Goal: Task Accomplishment & Management: Use online tool/utility

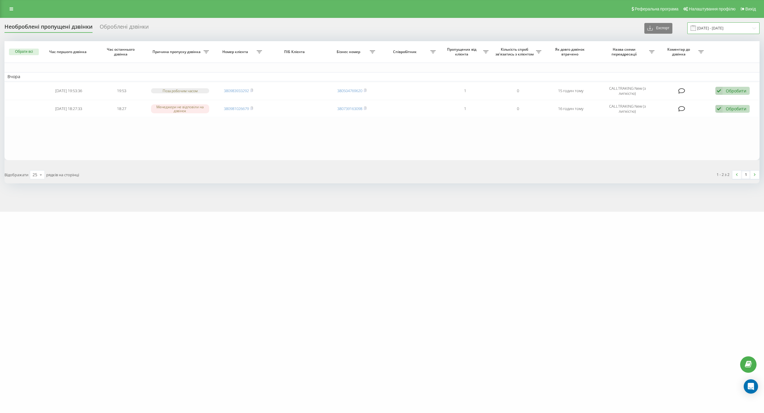
click at [715, 27] on input "17.09.2025 - 18.09.2025" at bounding box center [723, 28] width 72 height 12
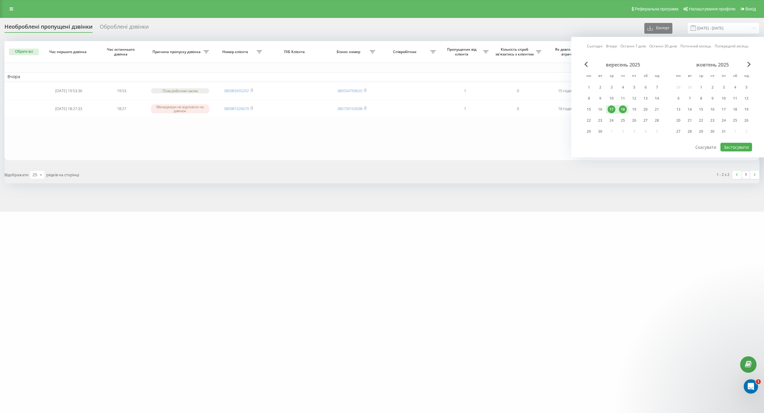
drag, startPoint x: 638, startPoint y: 109, endPoint x: 627, endPoint y: 108, distance: 10.8
click at [638, 109] on div "19" at bounding box center [633, 109] width 11 height 9
click at [622, 108] on div "18" at bounding box center [623, 110] width 8 height 8
drag, startPoint x: 720, startPoint y: 144, endPoint x: 726, endPoint y: 149, distance: 7.8
click at [720, 145] on div "Сьогодні Вчора Останні 7 днів Останні 30 днів Поточний місяць Попередній місяць…" at bounding box center [667, 97] width 193 height 121
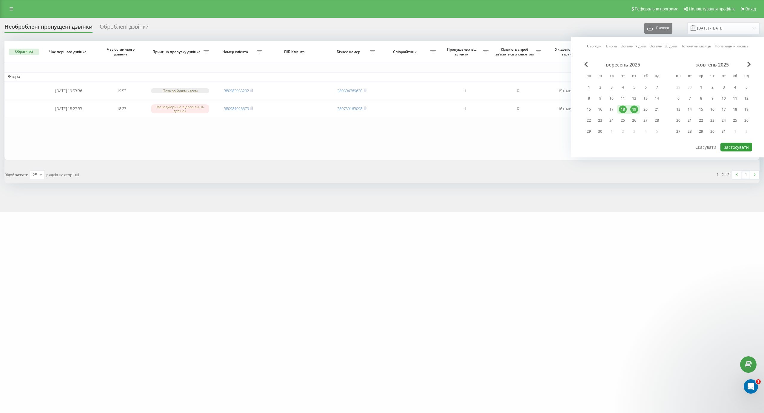
click at [726, 149] on button "Застосувати" at bounding box center [736, 147] width 32 height 9
type input "[DATE] - [DATE]"
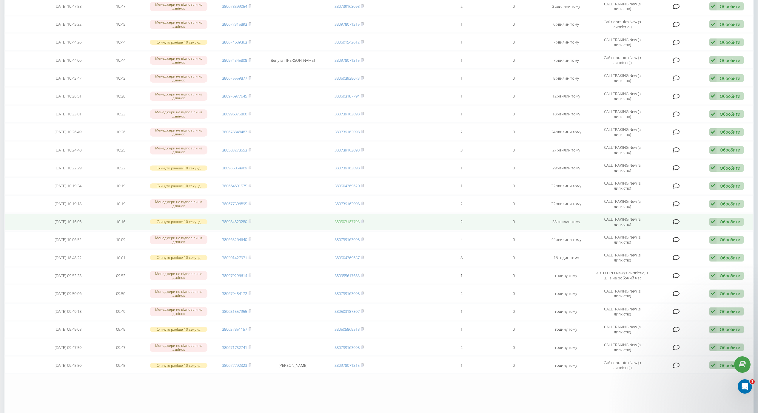
scroll to position [217, 0]
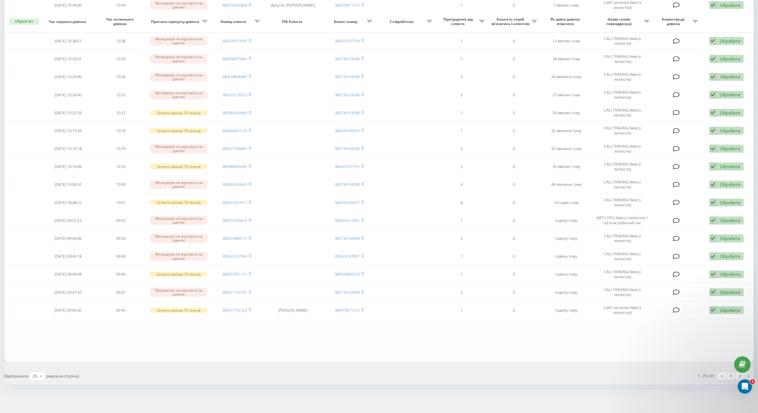
click at [747, 375] on link at bounding box center [748, 376] width 9 height 8
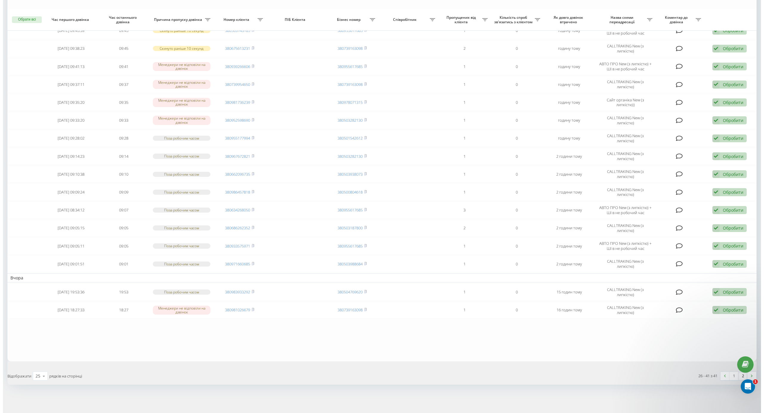
scroll to position [64, 0]
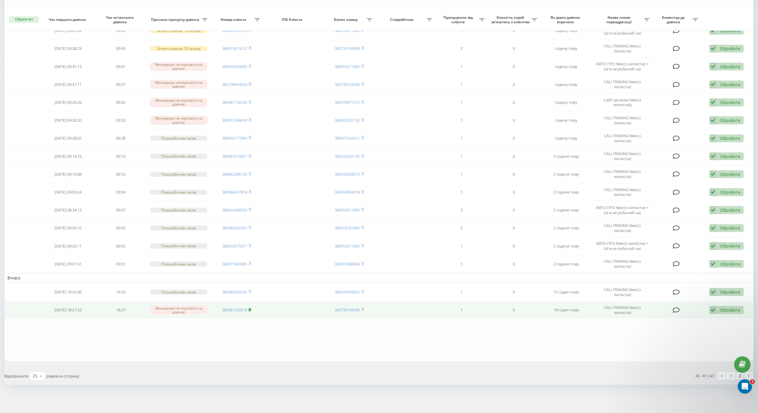
click at [250, 310] on rect at bounding box center [250, 310] width 2 height 3
click at [721, 309] on div "Обробити" at bounding box center [730, 310] width 21 height 6
click at [687, 350] on div "Інший варіант" at bounding box center [688, 352] width 112 height 11
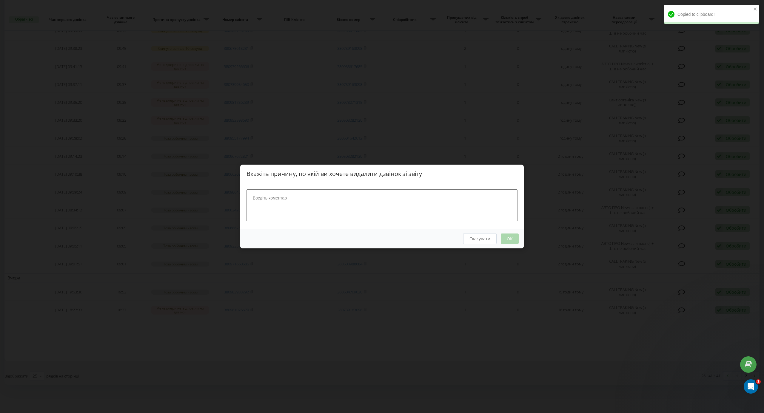
click at [323, 195] on textarea at bounding box center [381, 205] width 271 height 32
type textarea "написав на вайбер"
click at [516, 237] on button "OK" at bounding box center [510, 239] width 18 height 10
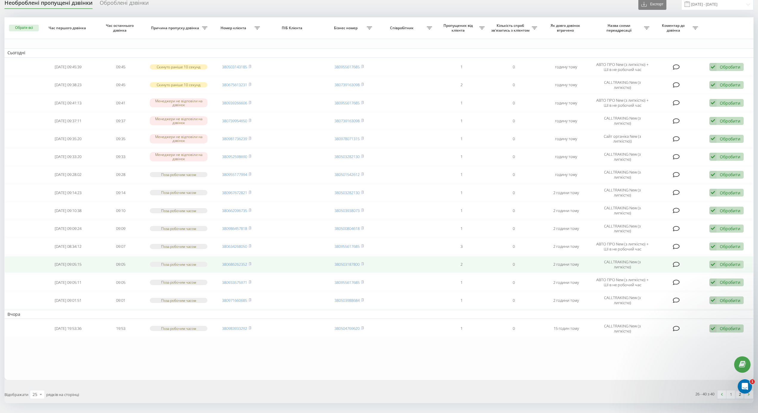
scroll to position [46, 0]
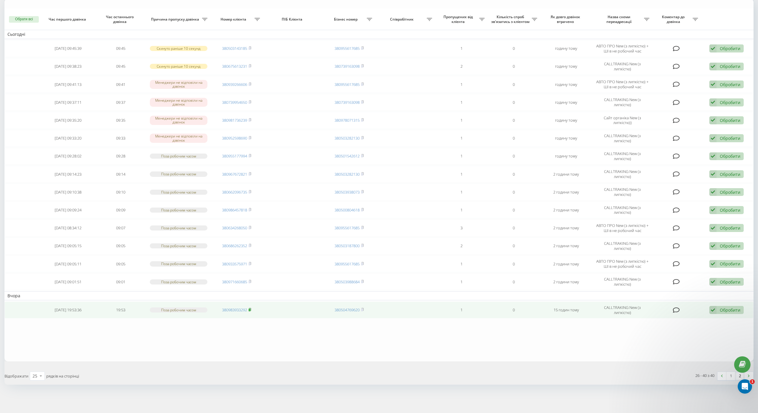
drag, startPoint x: 250, startPoint y: 308, endPoint x: 323, endPoint y: 315, distance: 73.2
click at [249, 308] on icon at bounding box center [250, 310] width 3 height 4
click at [249, 310] on icon at bounding box center [250, 310] width 3 height 4
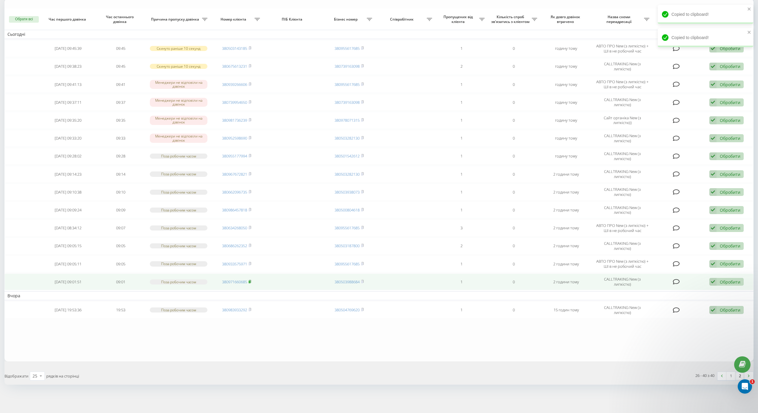
click at [250, 281] on rect at bounding box center [250, 282] width 2 height 3
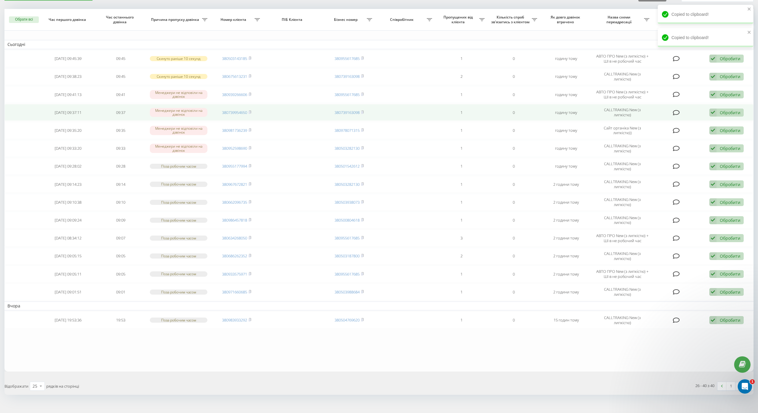
scroll to position [0, 0]
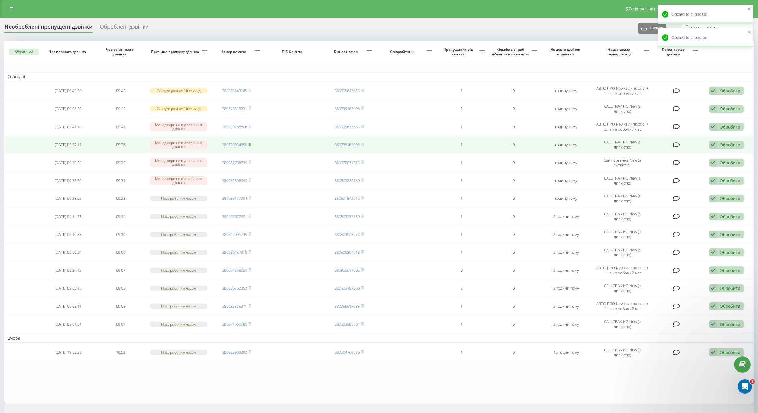
click at [250, 144] on rect at bounding box center [250, 145] width 2 height 3
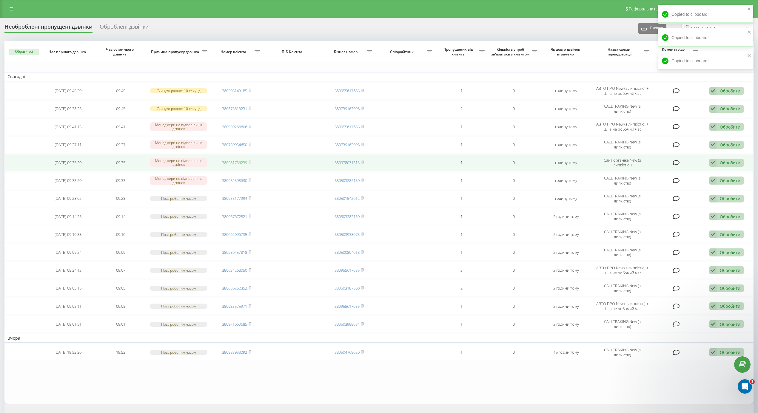
drag, startPoint x: 251, startPoint y: 163, endPoint x: 246, endPoint y: 163, distance: 5.1
click at [250, 162] on rect at bounding box center [250, 162] width 2 height 3
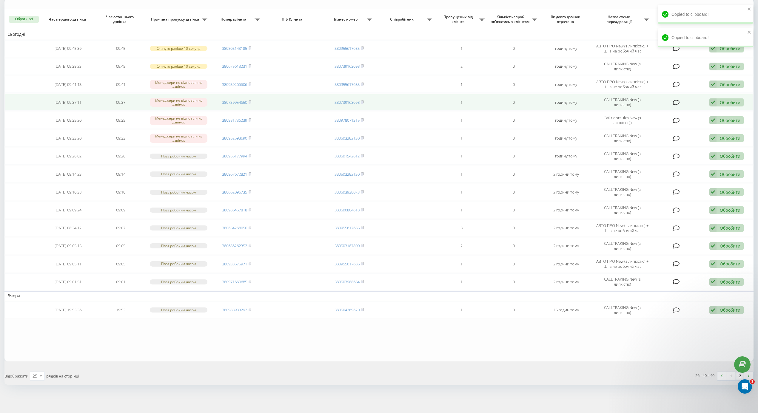
scroll to position [46, 0]
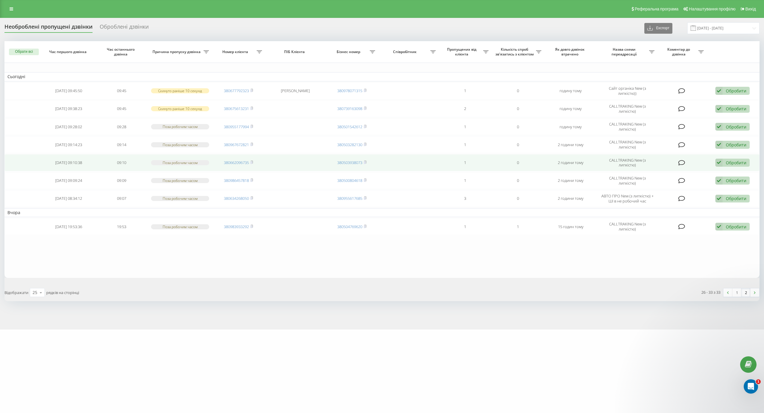
drag, startPoint x: 252, startPoint y: 163, endPoint x: 216, endPoint y: 155, distance: 36.6
click at [251, 163] on span "380662096735" at bounding box center [238, 162] width 29 height 5
click at [252, 164] on rect at bounding box center [251, 162] width 2 height 3
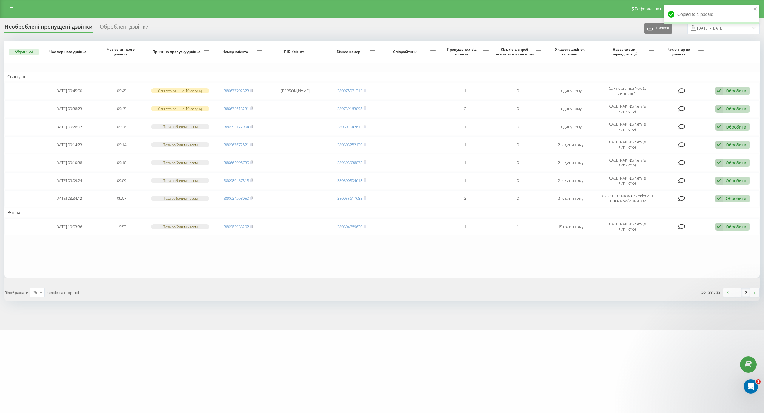
click at [738, 295] on link "1" at bounding box center [736, 293] width 9 height 8
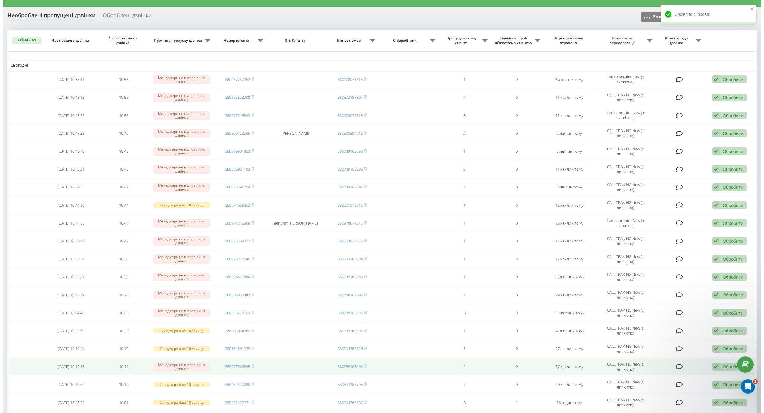
scroll to position [217, 0]
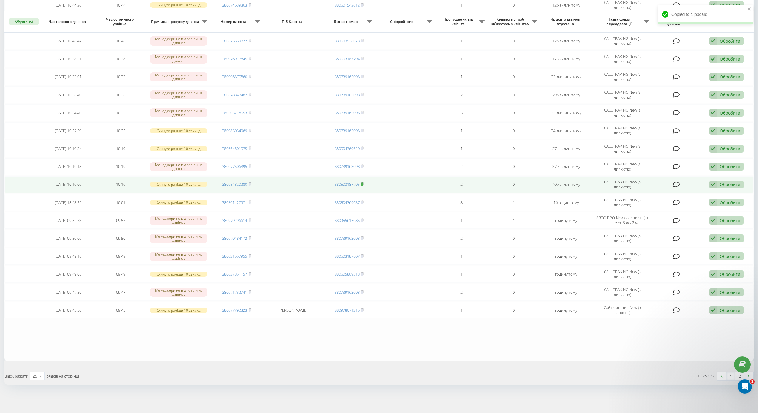
drag, startPoint x: 363, startPoint y: 183, endPoint x: 317, endPoint y: 174, distance: 47.3
click at [363, 183] on rect at bounding box center [362, 184] width 2 height 3
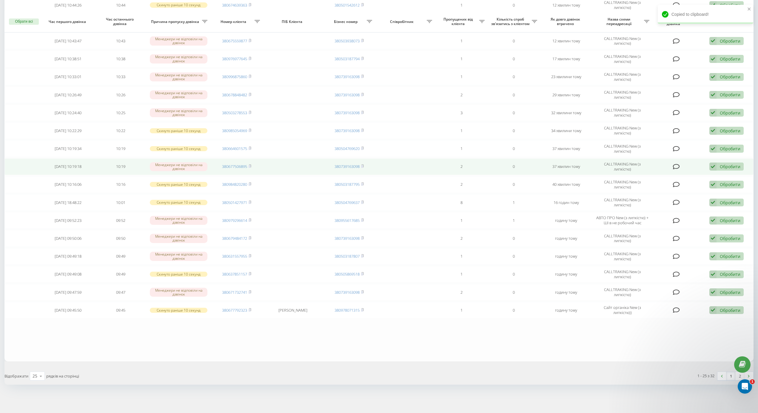
click at [718, 166] on div "Обробити Не вдалося зв'язатися Зв'язався з клієнтом за допомогою іншого каналу …" at bounding box center [726, 167] width 34 height 8
click at [699, 205] on div "Інший варіант" at bounding box center [688, 208] width 112 height 11
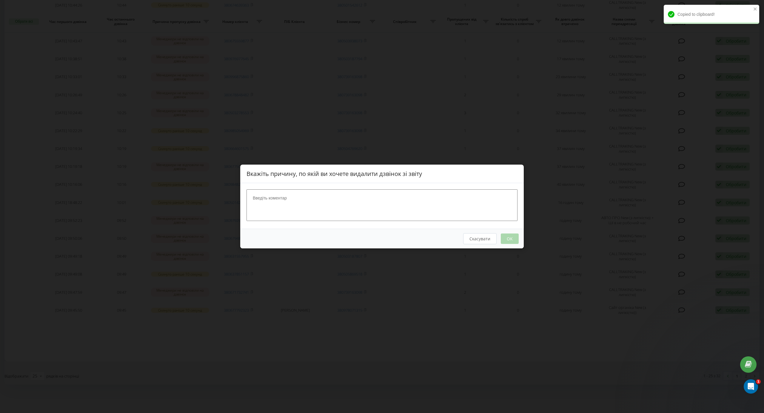
drag, startPoint x: 391, startPoint y: 211, endPoint x: 389, endPoint y: 206, distance: 4.5
click at [390, 208] on div at bounding box center [381, 206] width 283 height 46
click at [390, 208] on textarea at bounding box center [381, 205] width 271 height 32
click at [390, 198] on textarea at bounding box center [381, 205] width 271 height 32
type textarea "н"
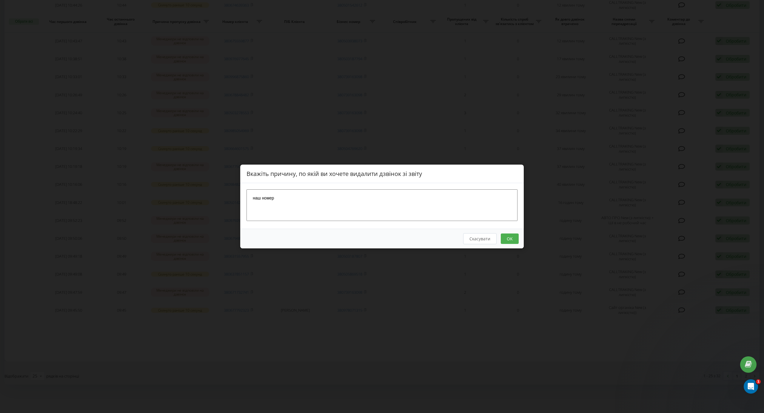
type textarea "наш номер"
click at [515, 239] on button "OK" at bounding box center [510, 239] width 18 height 10
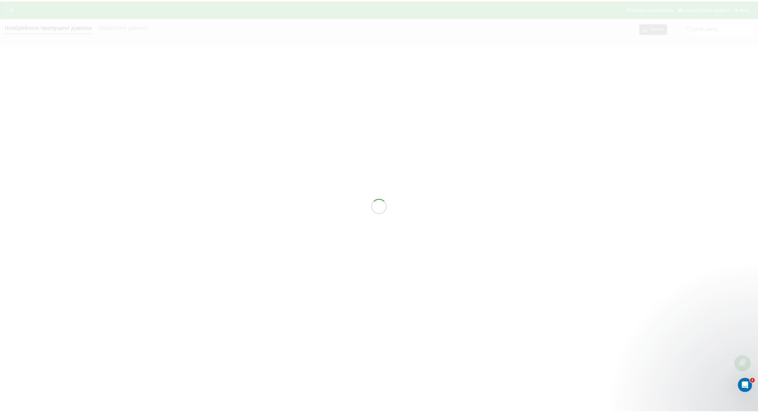
scroll to position [0, 0]
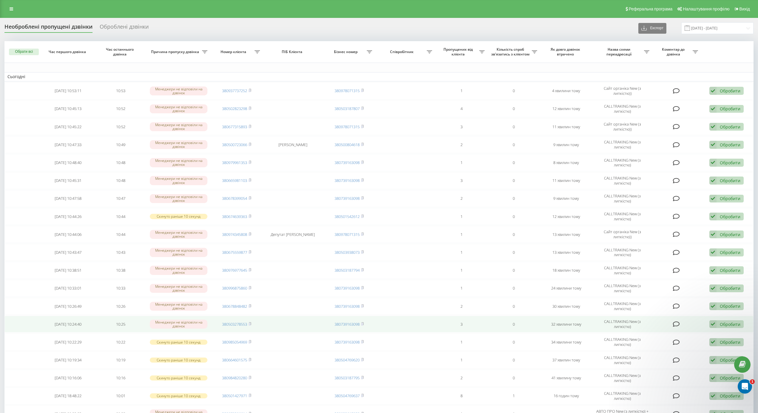
click at [746, 333] on td "Обробити Не вдалося зв'язатися Зв'язався з клієнтом за допомогою іншого каналу …" at bounding box center [727, 324] width 53 height 17
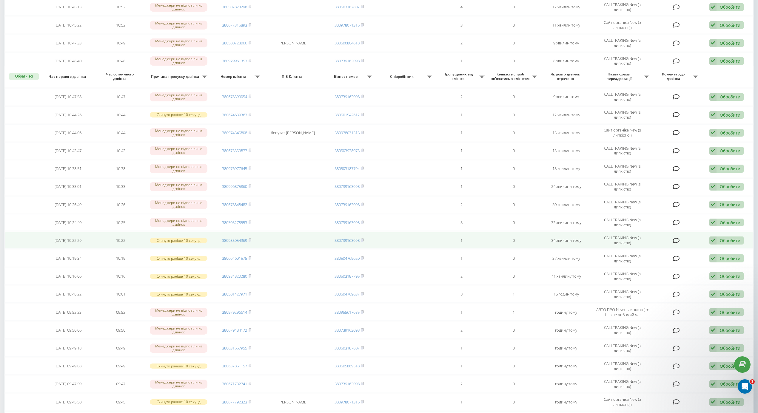
scroll to position [98, 0]
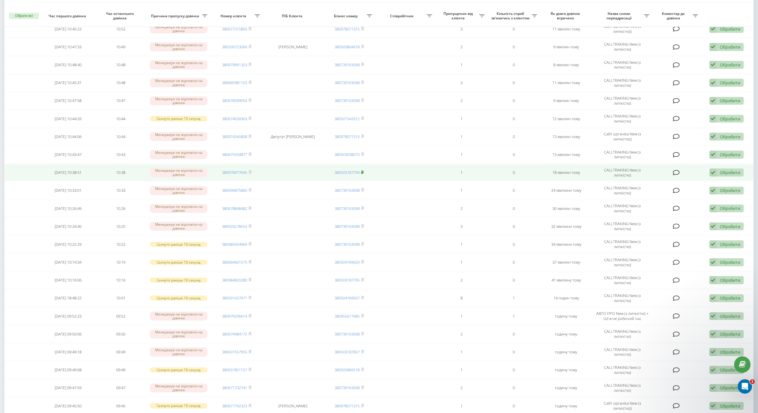
click at [362, 174] on rect at bounding box center [362, 172] width 2 height 3
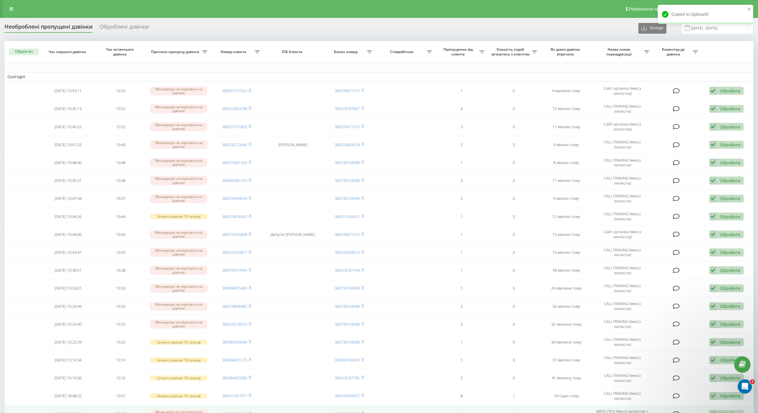
scroll to position [217, 0]
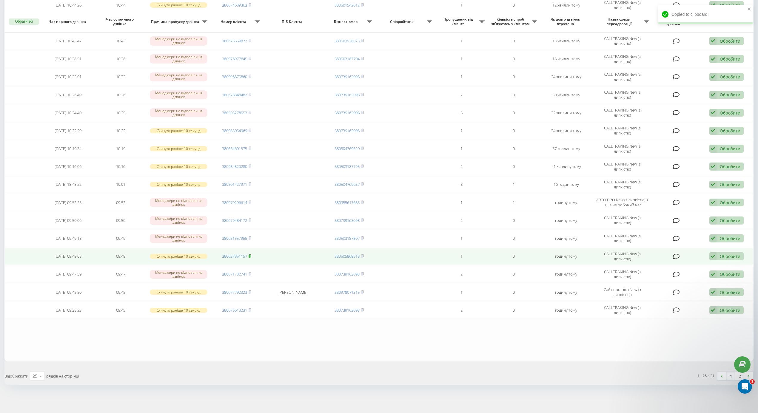
click at [252, 255] on td "380637851157" at bounding box center [236, 256] width 53 height 17
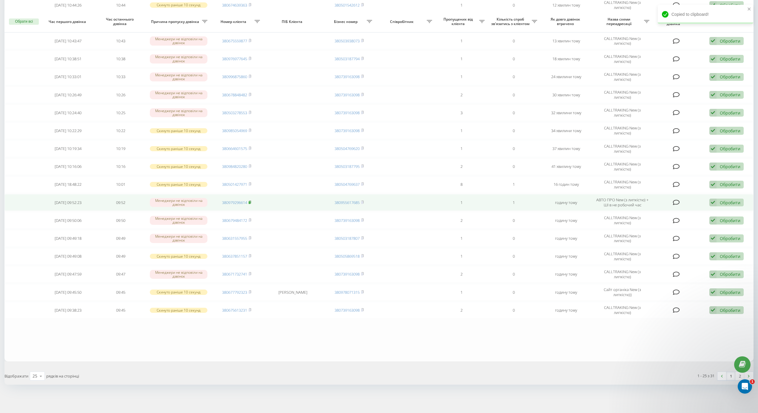
click at [250, 201] on rect at bounding box center [250, 202] width 2 height 3
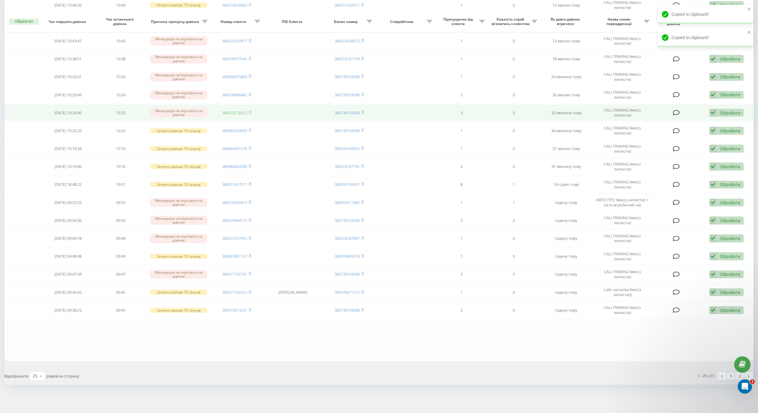
drag, startPoint x: 251, startPoint y: 109, endPoint x: 244, endPoint y: 110, distance: 7.0
click at [250, 112] on rect at bounding box center [250, 113] width 2 height 3
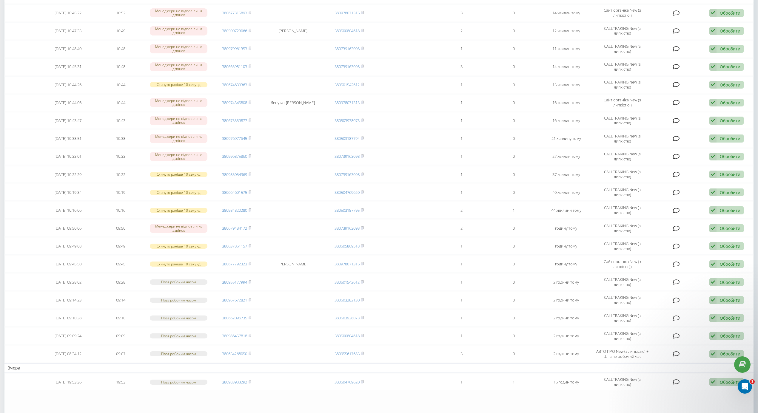
scroll to position [90, 0]
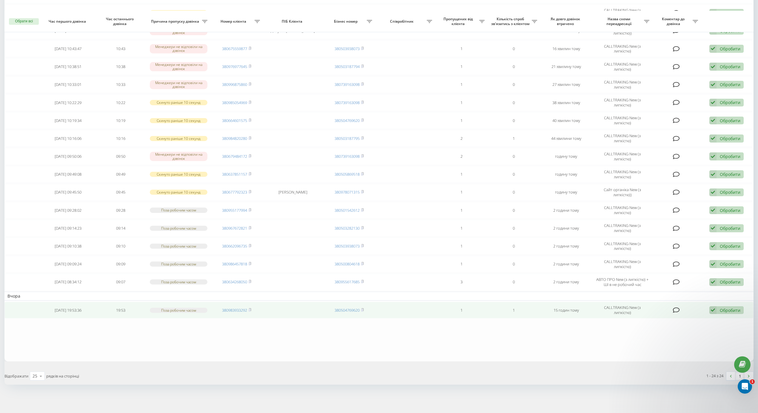
click at [719, 309] on div "Обробити Не вдалося зв'язатися Зв'язався з клієнтом за допомогою іншого каналу …" at bounding box center [726, 310] width 34 height 8
click at [650, 352] on span "Інший варіант" at bounding box center [652, 352] width 30 height 6
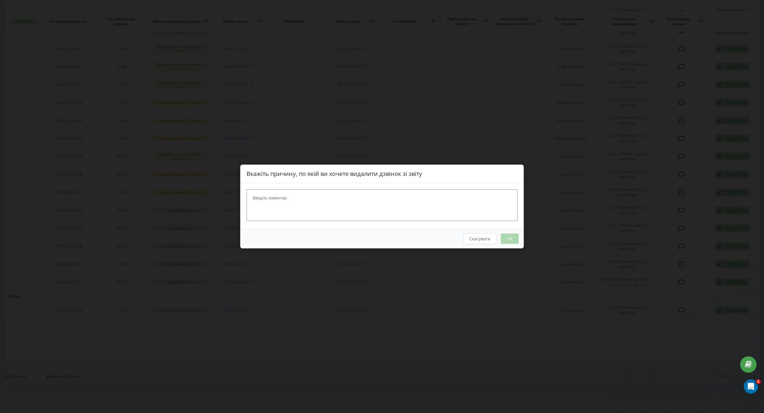
click at [300, 198] on textarea at bounding box center [381, 205] width 271 height 32
type textarea "написав на [PERSON_NAME]"
click at [508, 242] on button "OK" at bounding box center [510, 239] width 18 height 10
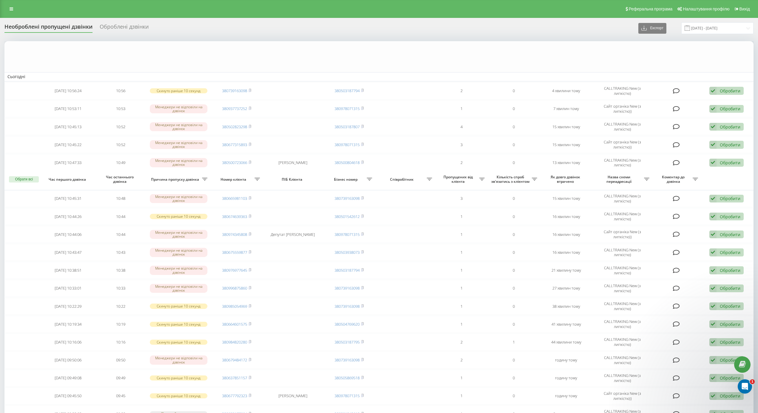
scroll to position [181, 0]
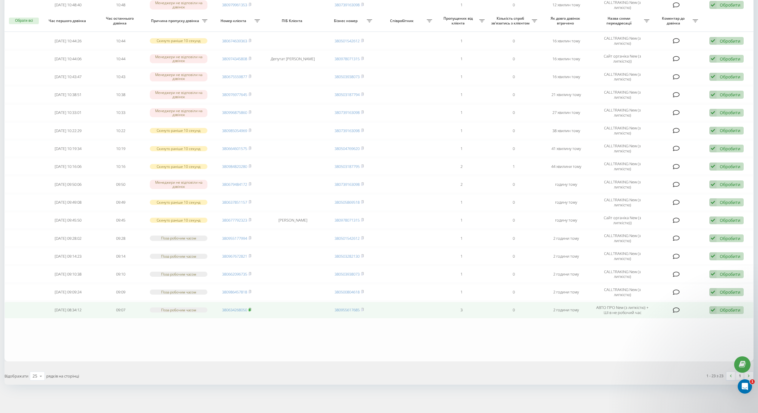
drag, startPoint x: 251, startPoint y: 311, endPoint x: 241, endPoint y: 302, distance: 13.1
click at [251, 310] on icon at bounding box center [250, 310] width 3 height 4
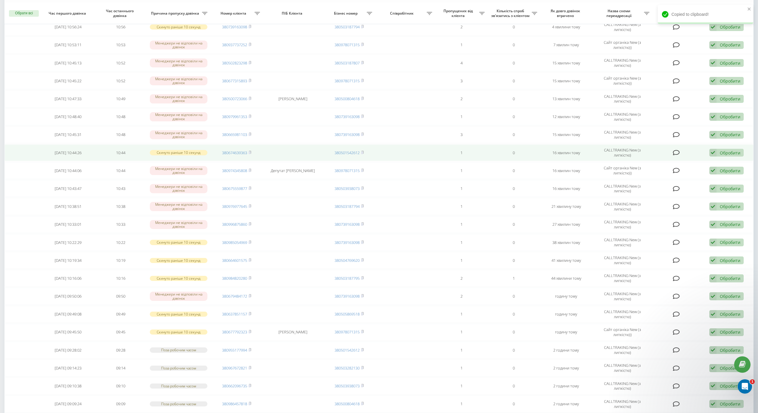
scroll to position [61, 0]
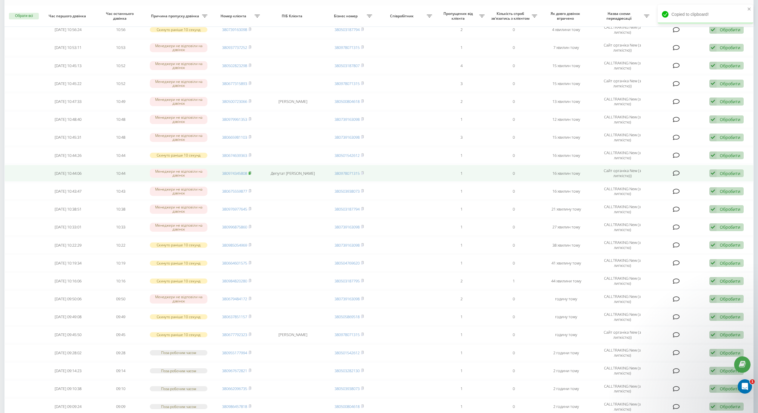
click at [249, 175] on rect at bounding box center [250, 173] width 2 height 3
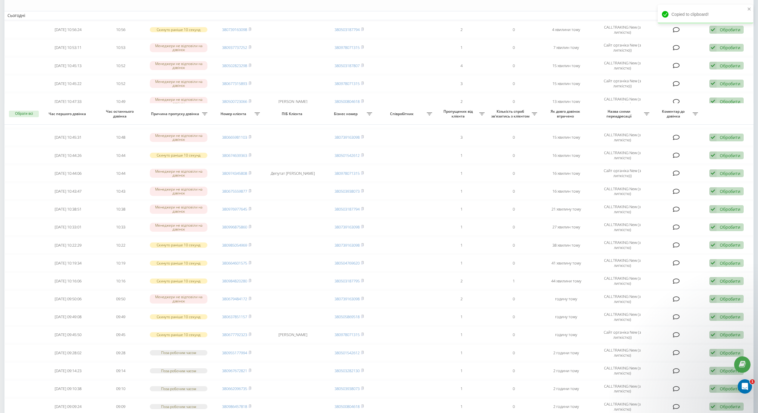
scroll to position [181, 0]
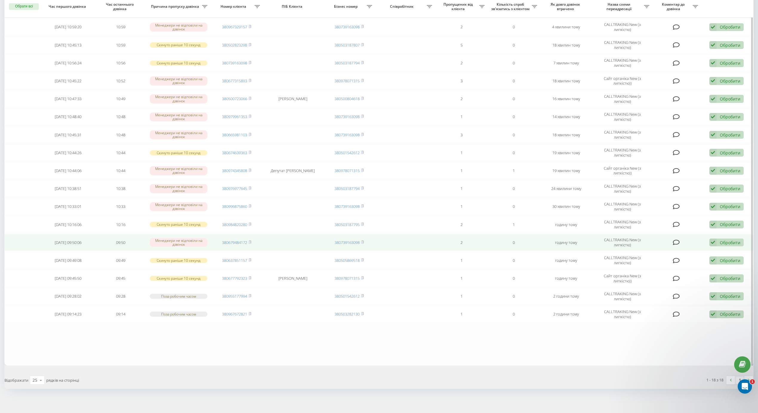
scroll to position [90, 0]
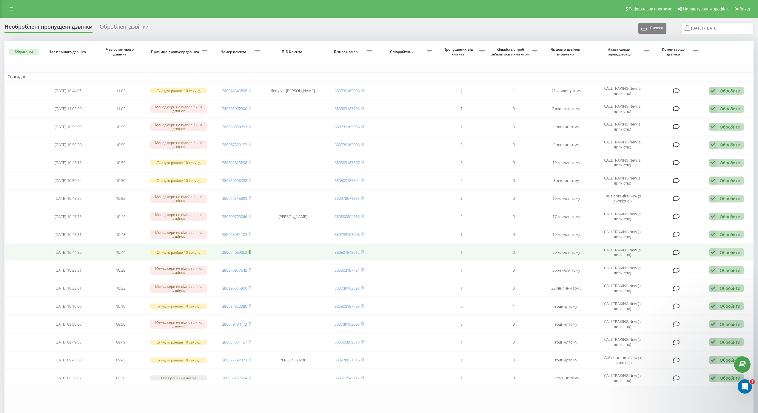
click at [250, 253] on rect at bounding box center [250, 252] width 2 height 3
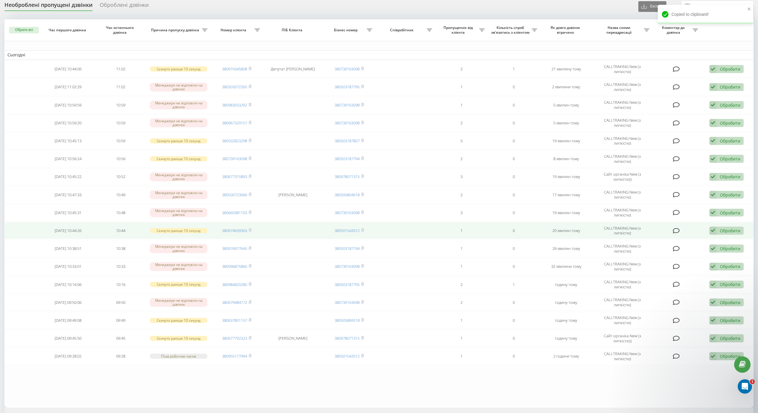
scroll to position [72, 0]
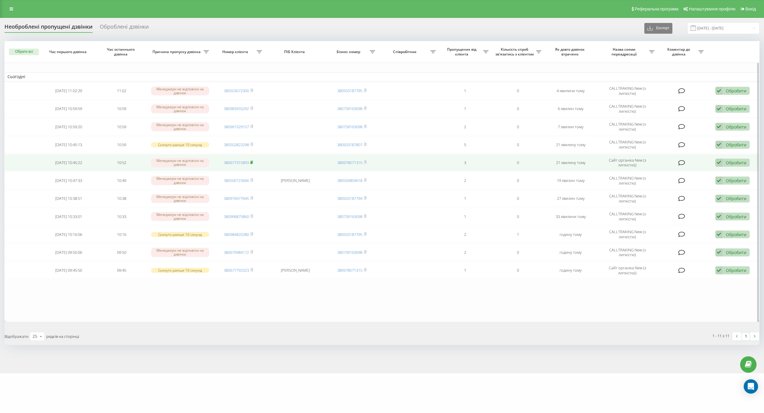
click at [251, 161] on icon at bounding box center [251, 163] width 3 height 4
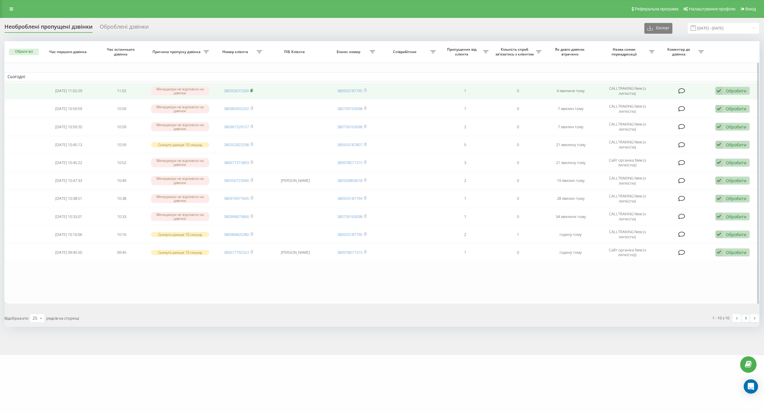
click at [252, 92] on rect at bounding box center [251, 91] width 2 height 3
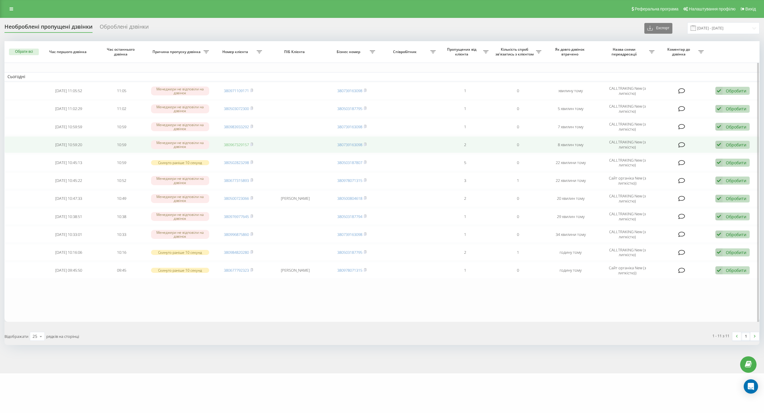
drag, startPoint x: 252, startPoint y: 146, endPoint x: 249, endPoint y: 146, distance: 3.3
click at [252, 146] on rect at bounding box center [251, 145] width 2 height 3
